Goal: Task Accomplishment & Management: Manage account settings

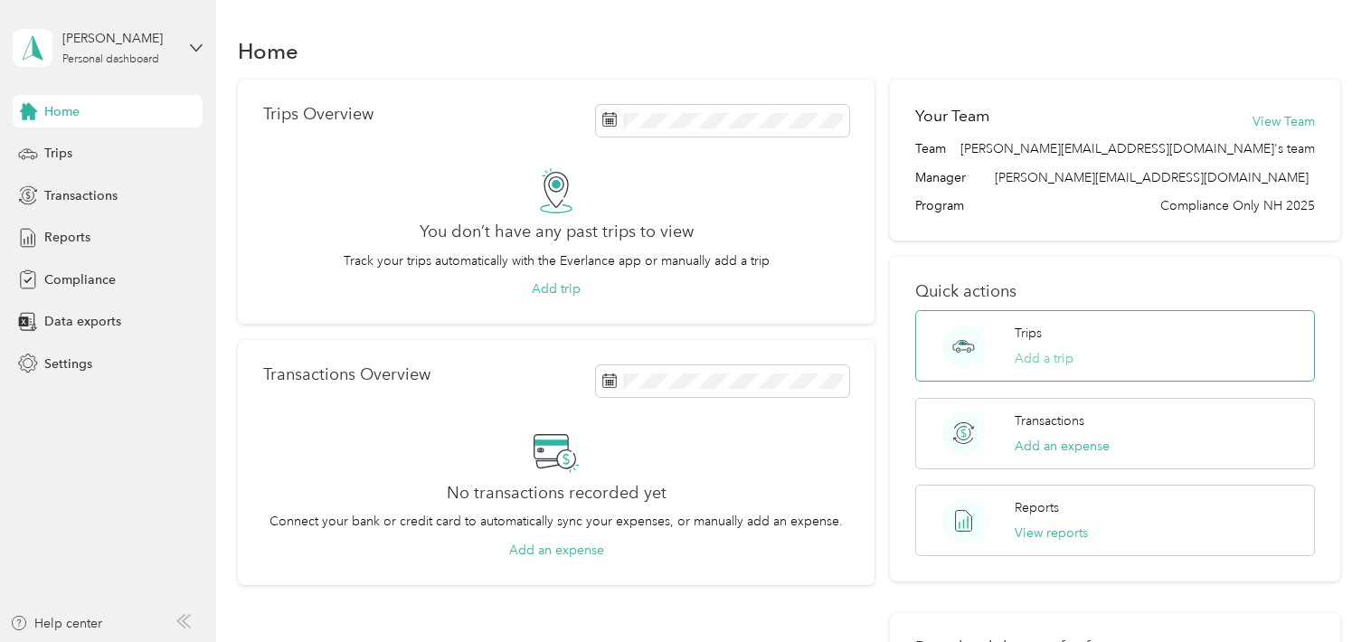
click at [1052, 360] on button "Add a trip" at bounding box center [1044, 358] width 59 height 19
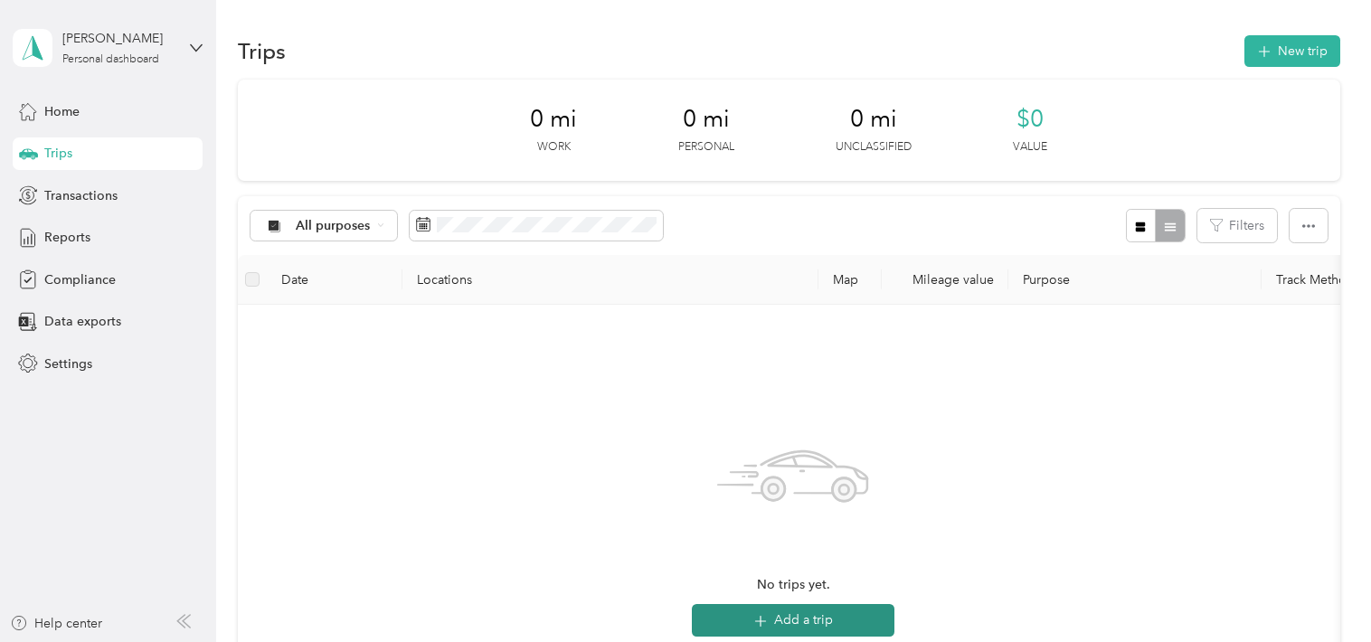
click at [820, 622] on button "Add a trip" at bounding box center [793, 620] width 203 height 33
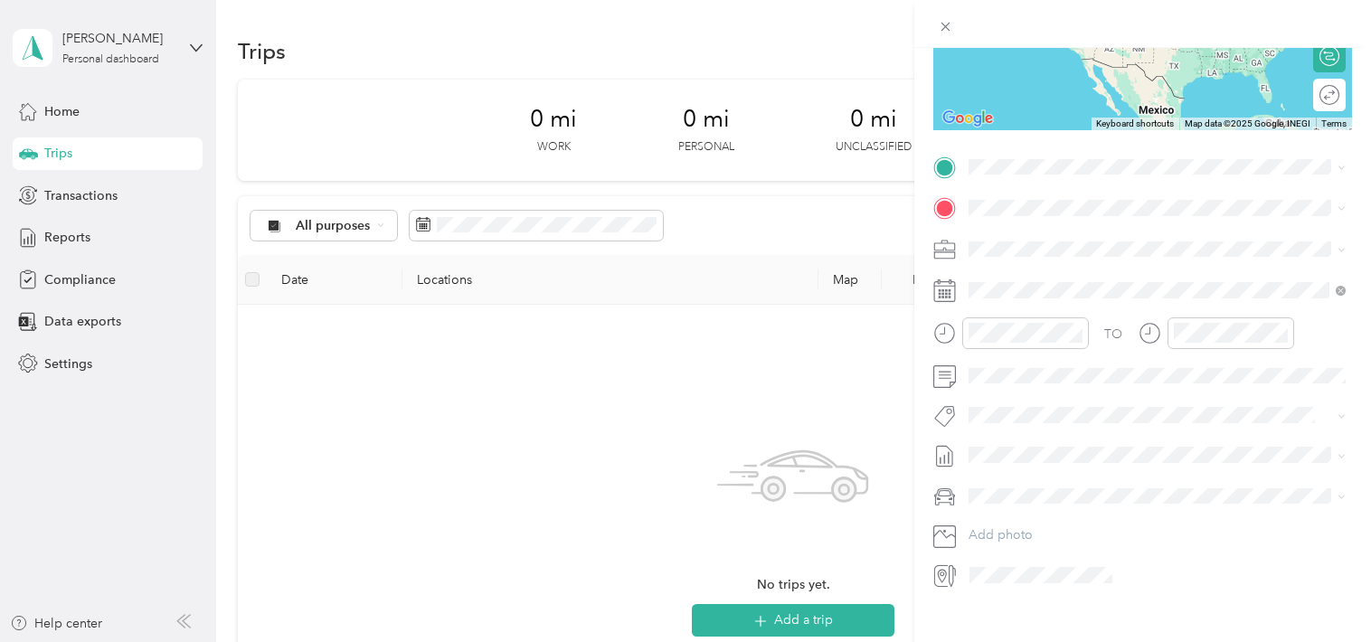
scroll to position [289, 0]
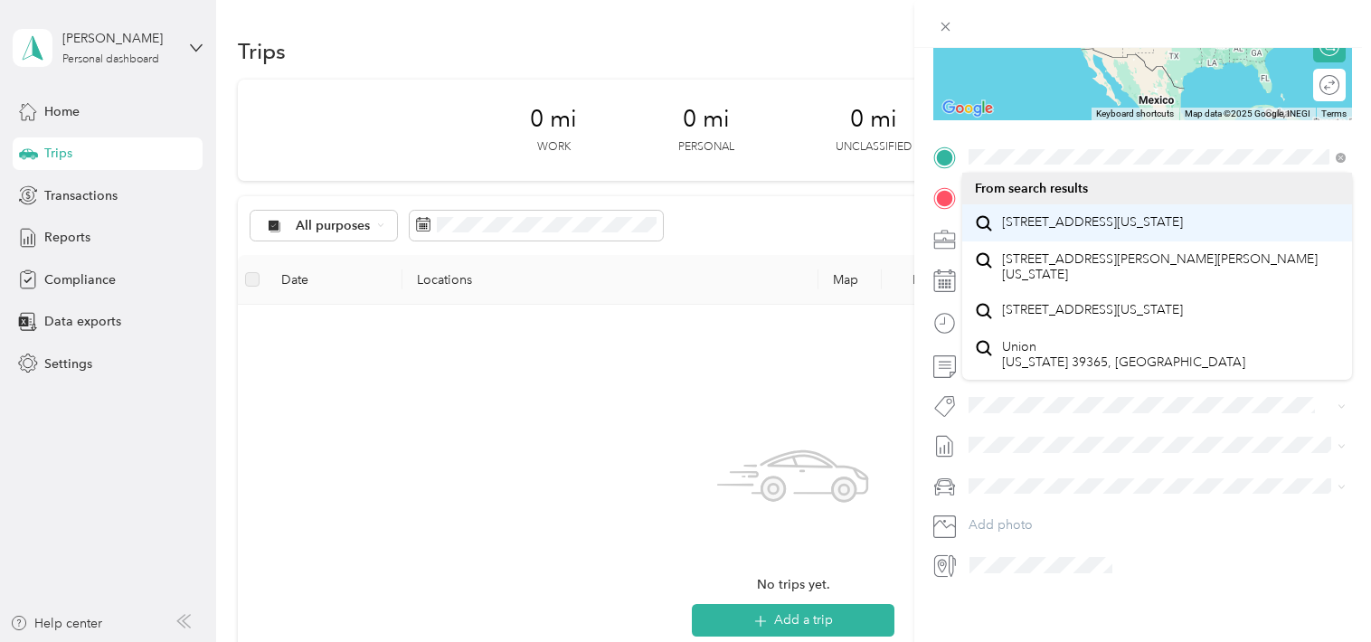
click at [1115, 231] on span "[STREET_ADDRESS][US_STATE]" at bounding box center [1092, 222] width 181 height 16
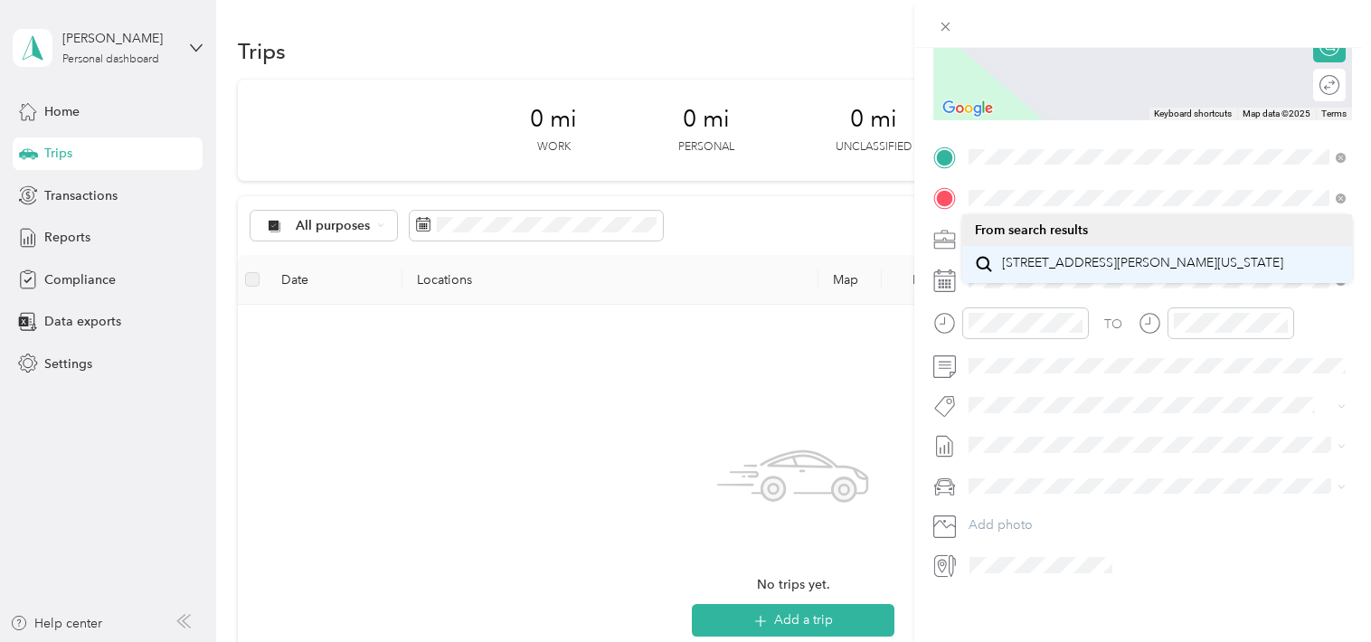
click at [1100, 271] on span "[STREET_ADDRESS][PERSON_NAME][US_STATE]" at bounding box center [1142, 263] width 281 height 16
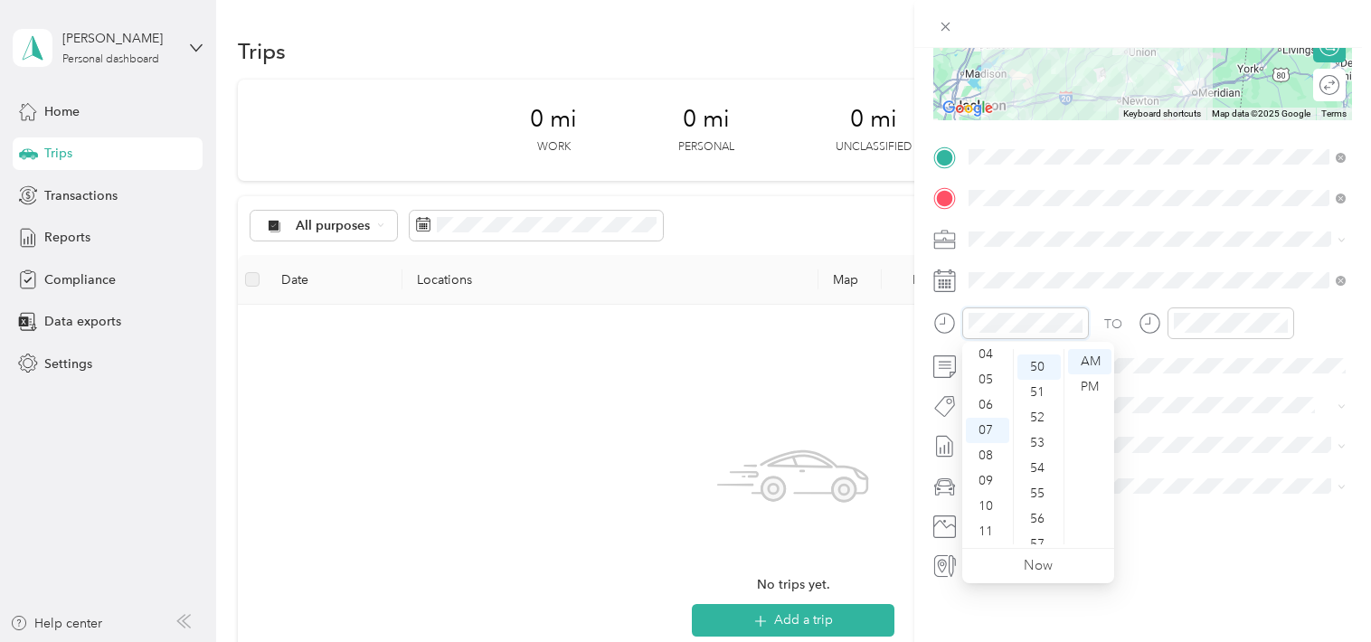
scroll to position [1264, 0]
click at [986, 458] on div "08" at bounding box center [987, 455] width 43 height 25
drag, startPoint x: 1062, startPoint y: 517, endPoint x: 1065, endPoint y: 447, distance: 70.6
click at [1065, 447] on div "12 01 02 03 04 05 06 07 08 09 10 11 00 01 02 03 04 05 06 07 08 09 10 11 12 13 1…" at bounding box center [1038, 446] width 152 height 203
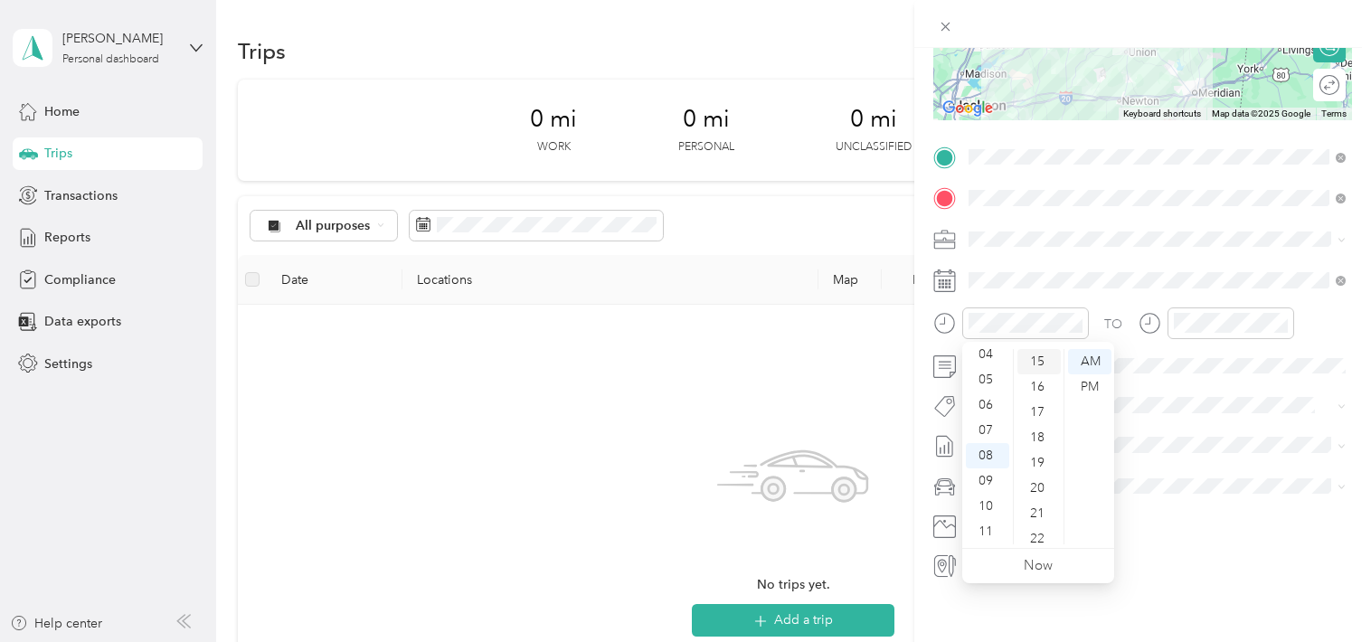
click at [1044, 364] on div "15" at bounding box center [1038, 361] width 43 height 25
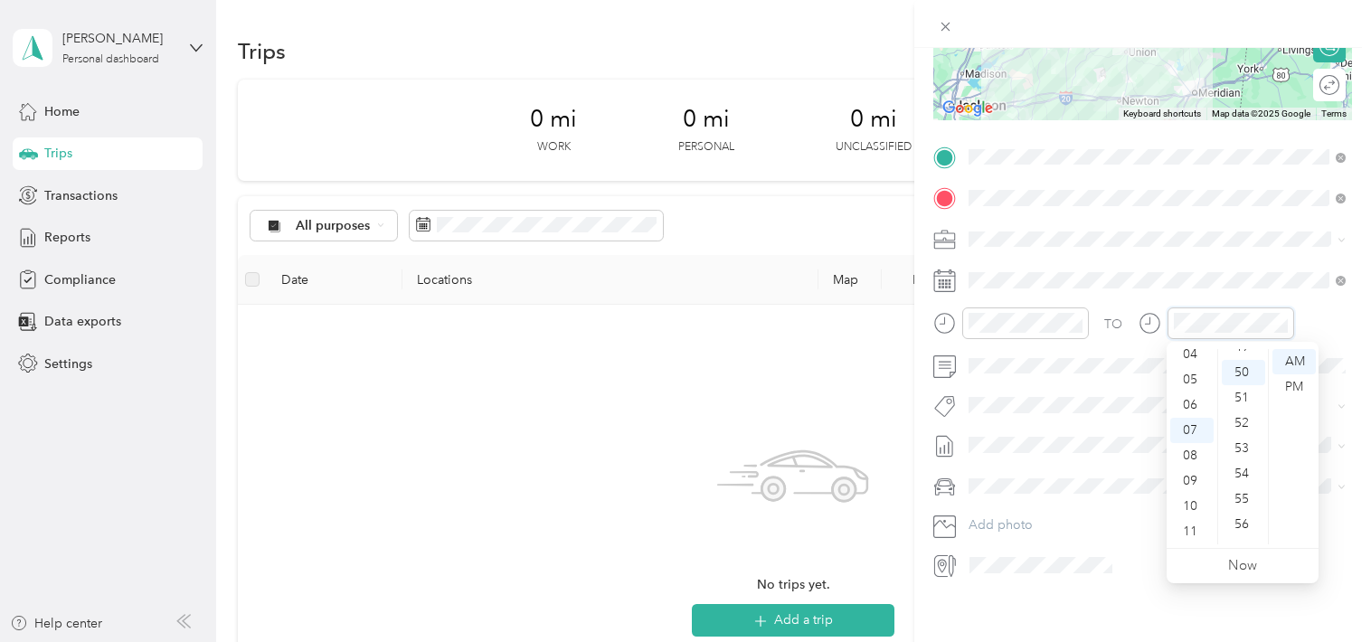
scroll to position [1264, 0]
click at [1188, 484] on div "09" at bounding box center [1191, 480] width 43 height 25
click at [1243, 363] on div "00" at bounding box center [1243, 361] width 43 height 25
click at [1297, 363] on div "AM" at bounding box center [1293, 361] width 43 height 25
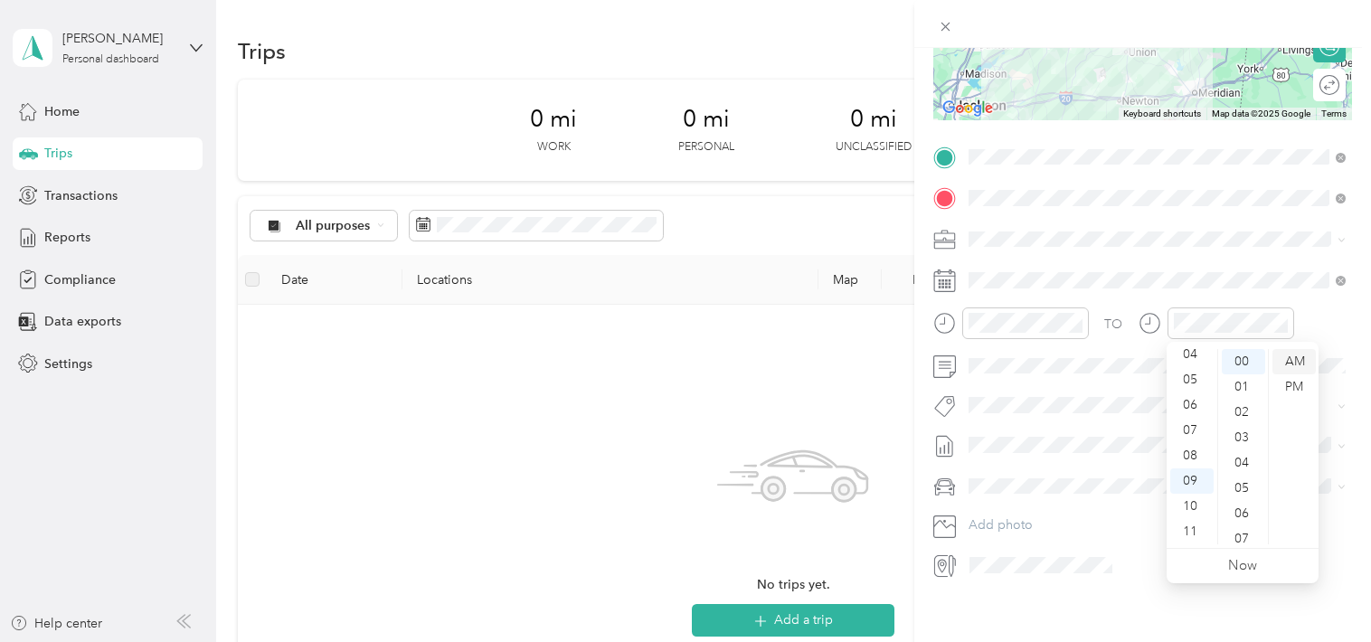
click at [1297, 363] on div "AM" at bounding box center [1293, 361] width 43 height 25
click at [618, 394] on div "New Trip Save This trip cannot be edited because it is either under review, app…" at bounding box center [685, 321] width 1371 height 642
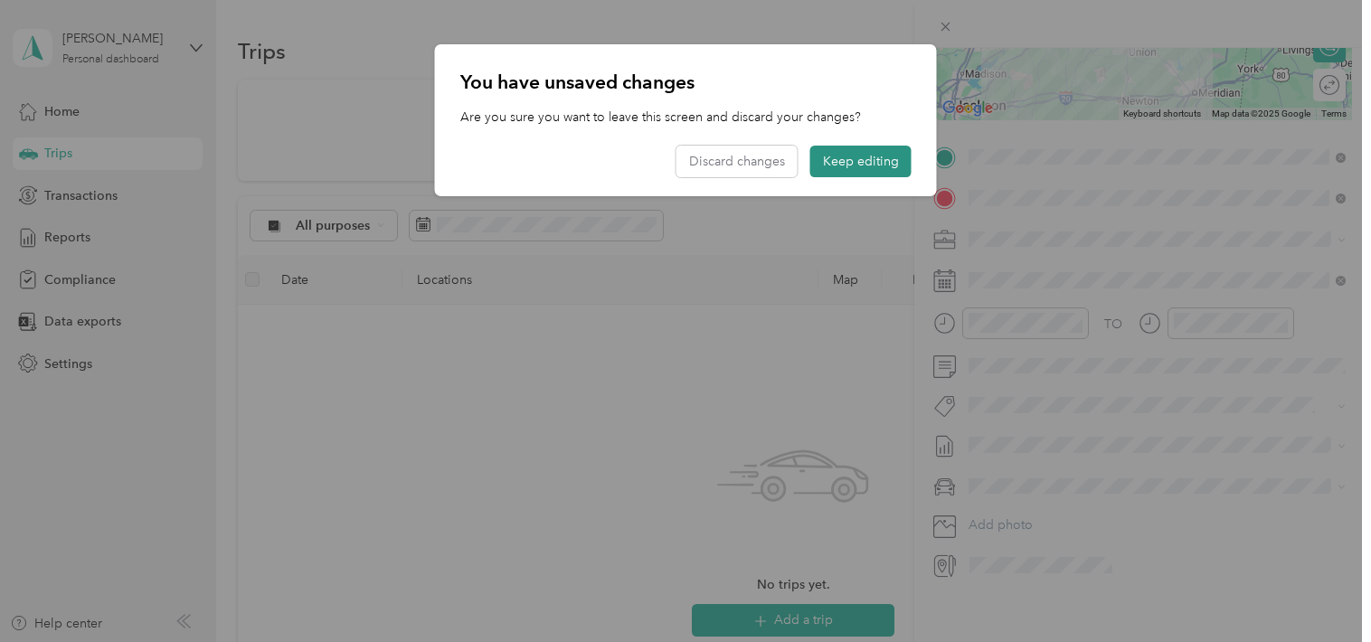
click at [867, 167] on button "Keep editing" at bounding box center [860, 162] width 101 height 32
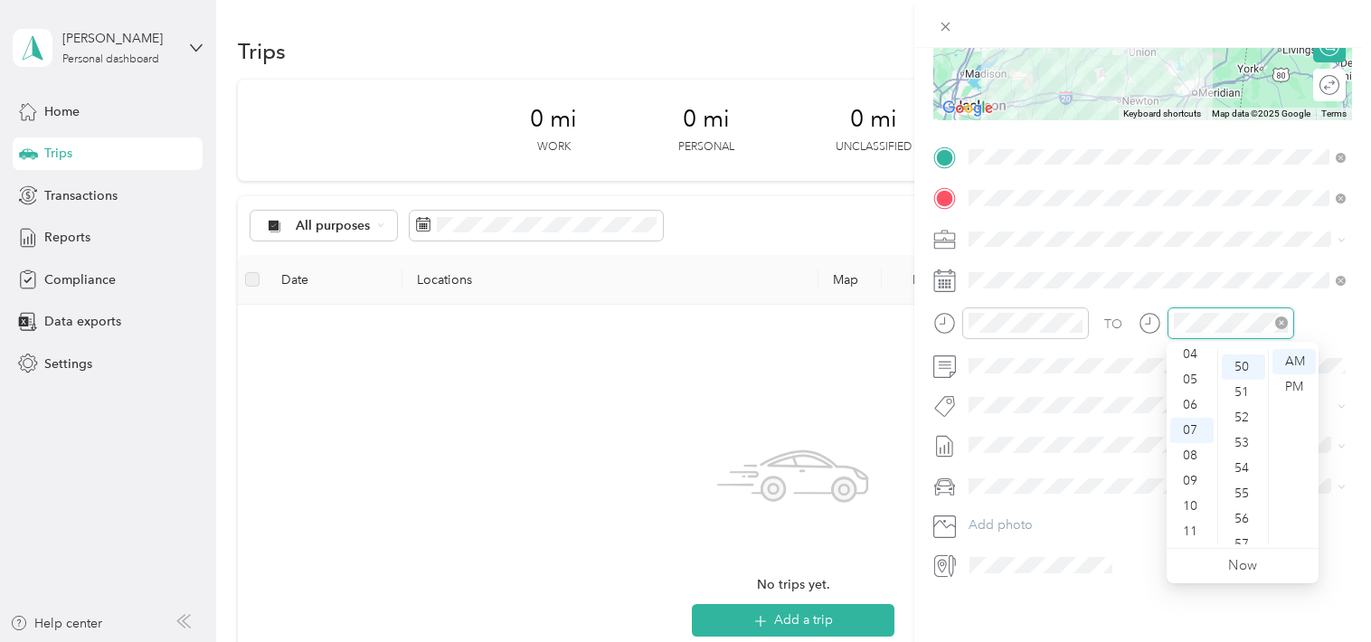
scroll to position [1264, 0]
click at [1191, 483] on div "09" at bounding box center [1191, 480] width 43 height 25
click at [1242, 369] on div "00" at bounding box center [1243, 361] width 43 height 25
click at [1289, 362] on div "AM" at bounding box center [1293, 361] width 43 height 25
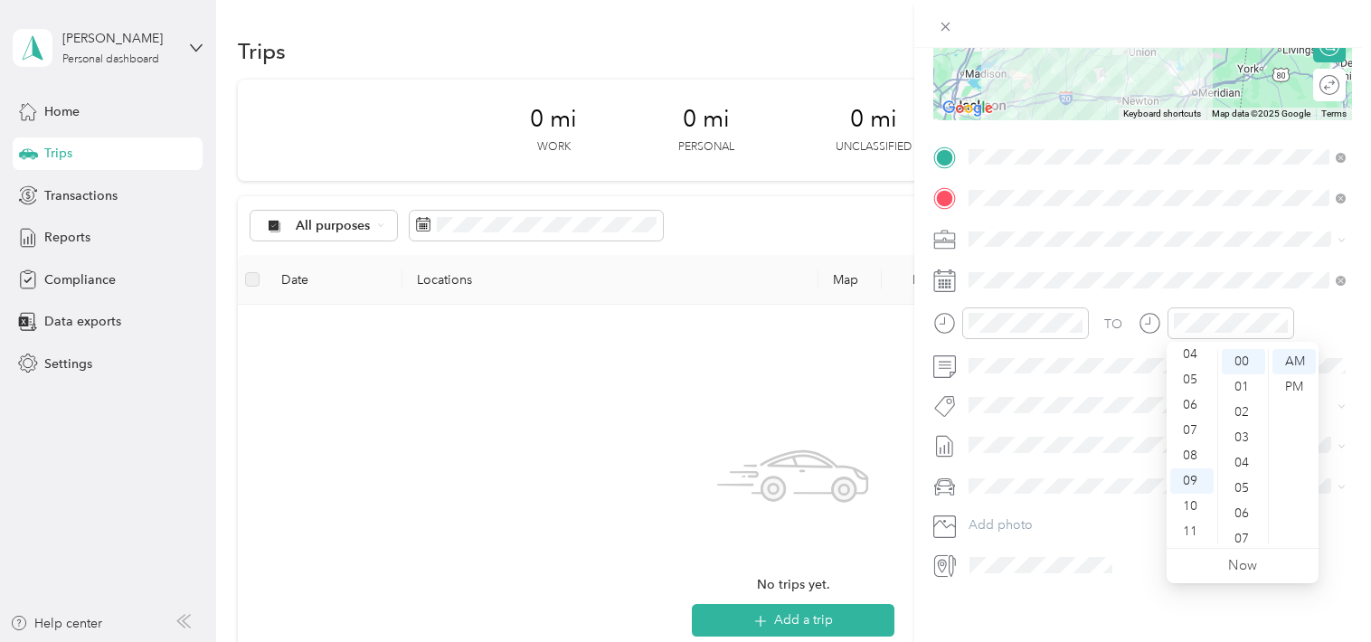
click at [1276, 247] on span at bounding box center [1157, 239] width 390 height 29
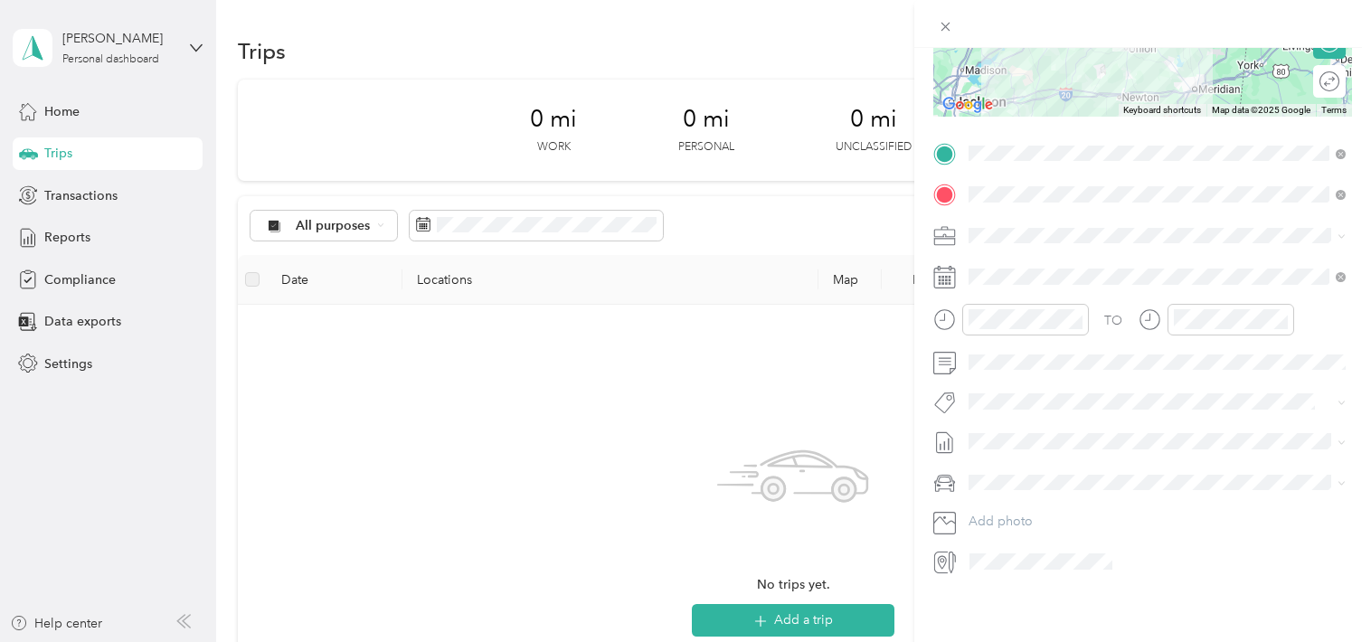
click at [796, 620] on div "New Trip Save This trip cannot be edited because it is either under review, app…" at bounding box center [685, 321] width 1371 height 642
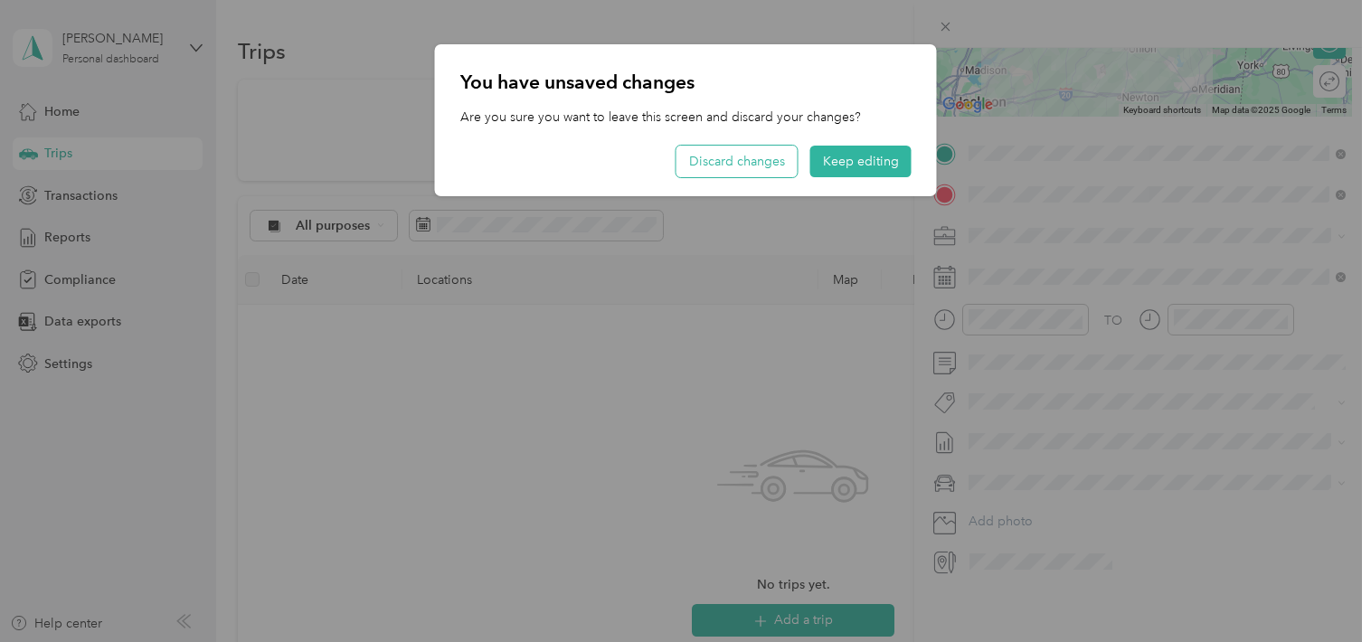
click at [732, 156] on button "Discard changes" at bounding box center [736, 162] width 121 height 32
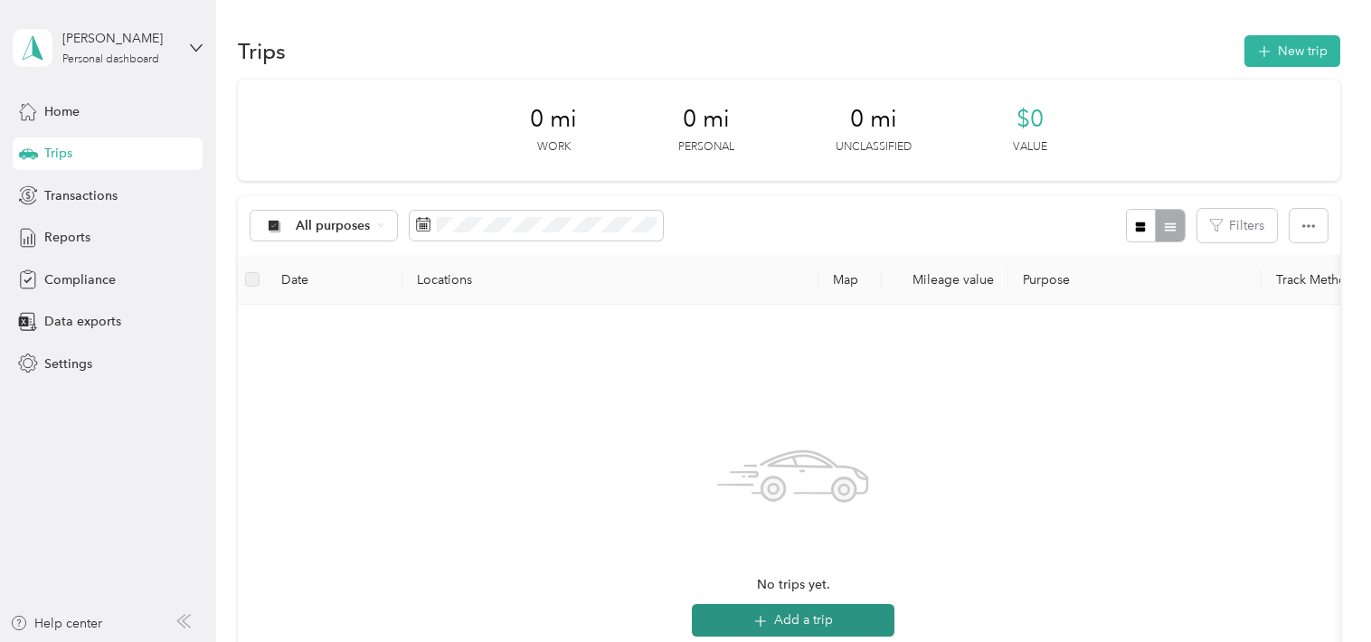
click at [789, 616] on button "Add a trip" at bounding box center [793, 620] width 203 height 33
